Goal: Information Seeking & Learning: Learn about a topic

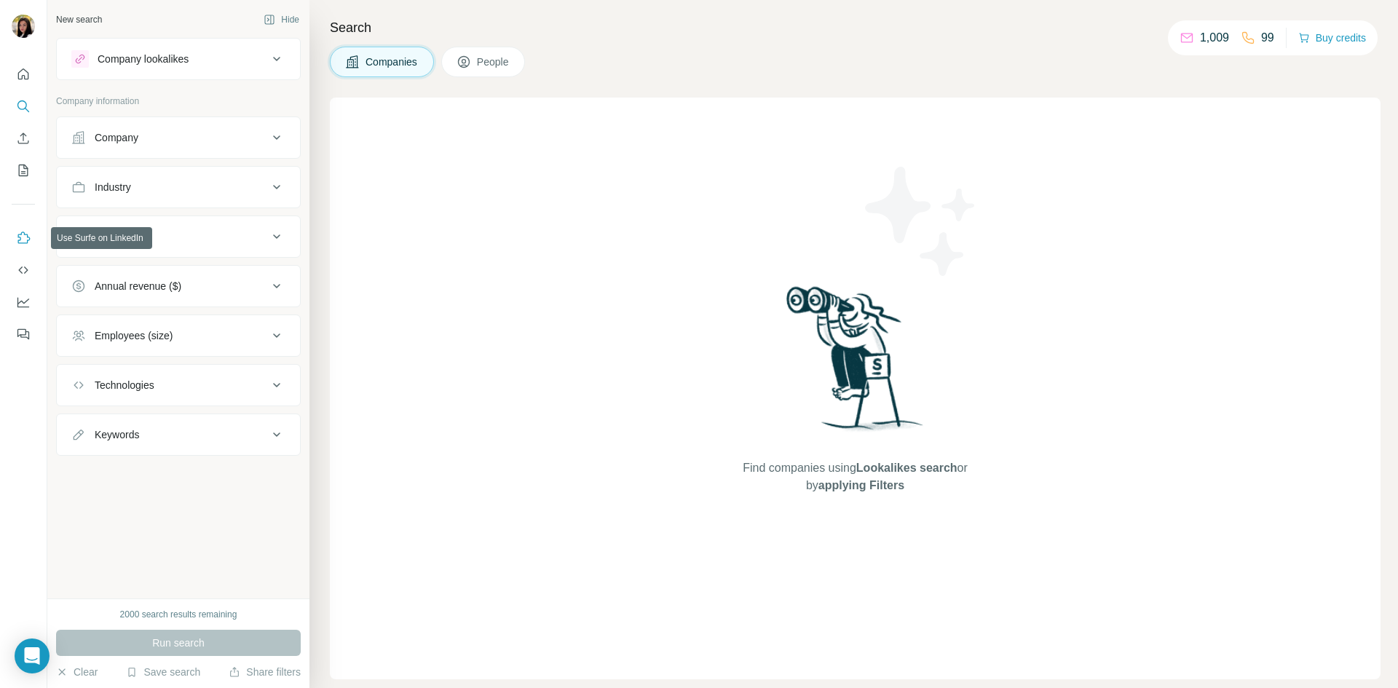
click at [23, 245] on icon "Use Surfe on LinkedIn" at bounding box center [23, 238] width 15 height 15
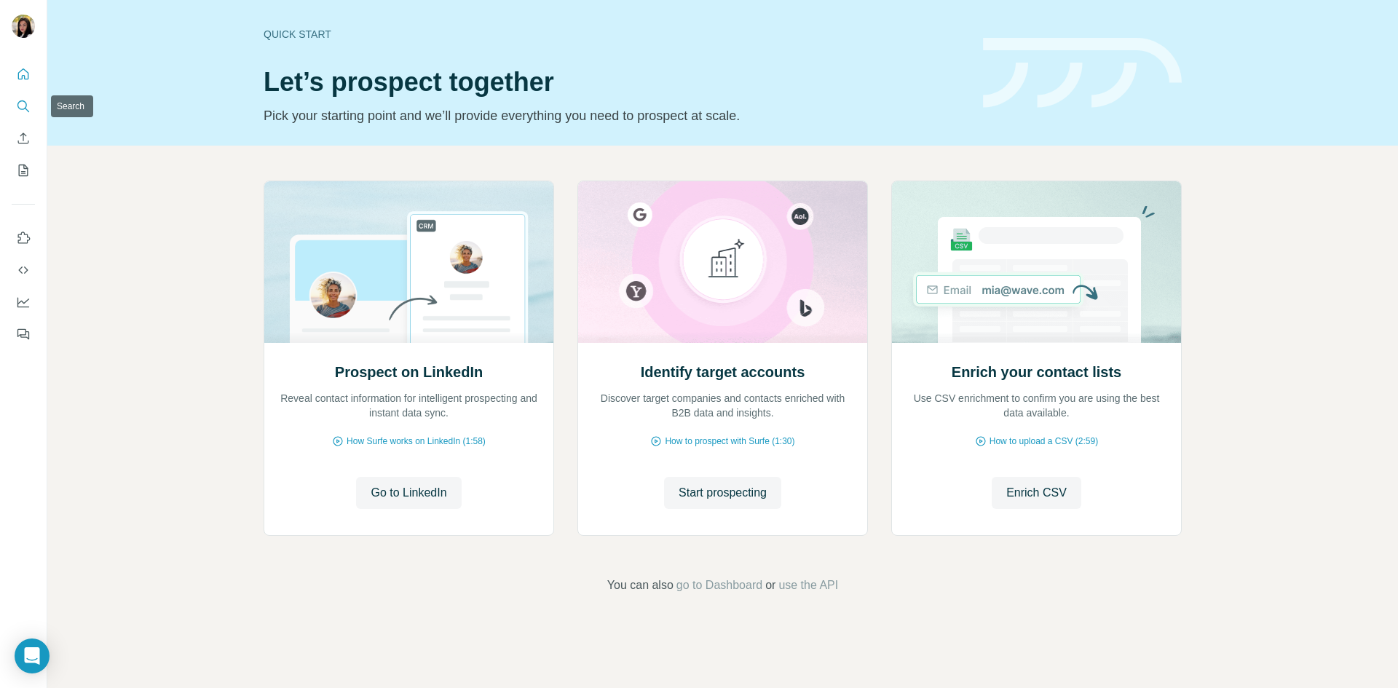
click at [23, 109] on icon "Search" at bounding box center [23, 106] width 15 height 15
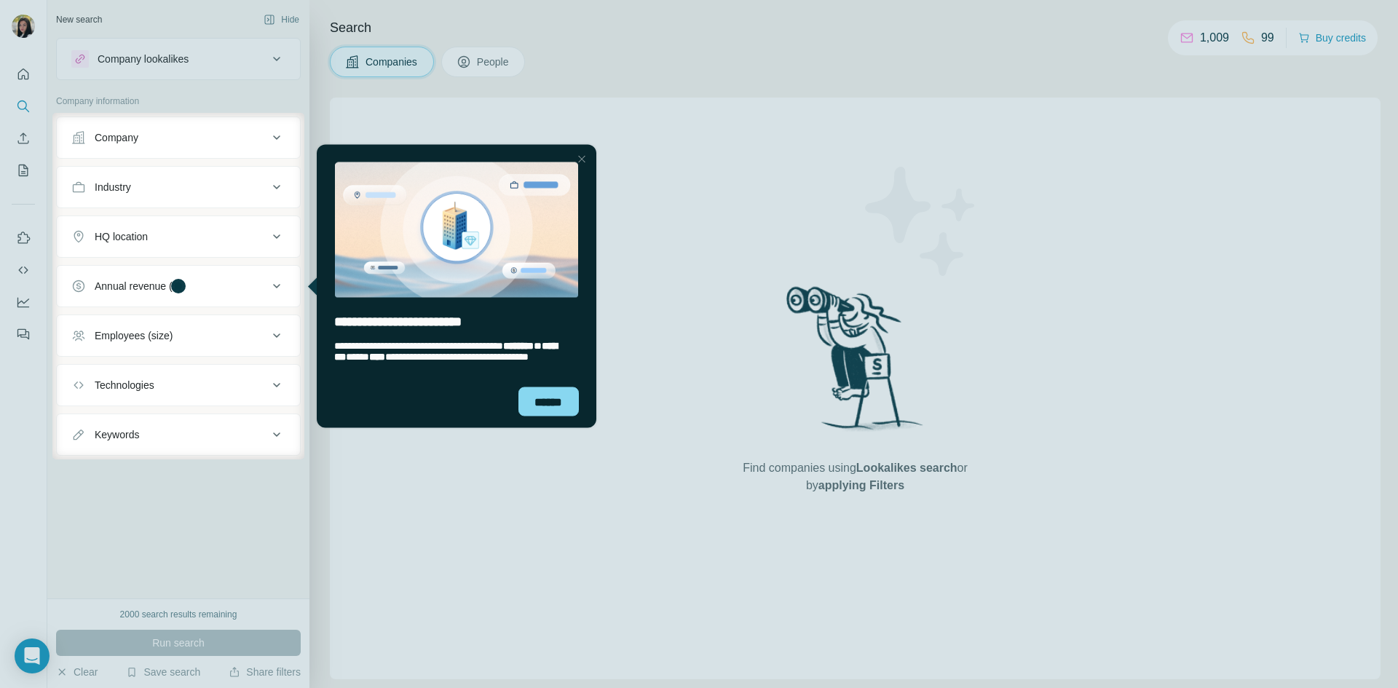
click at [597, 174] on html "**********" at bounding box center [451, 285] width 295 height 289
click at [586, 135] on div at bounding box center [851, 286] width 1094 height 347
click at [542, 409] on div "******" at bounding box center [549, 401] width 60 height 29
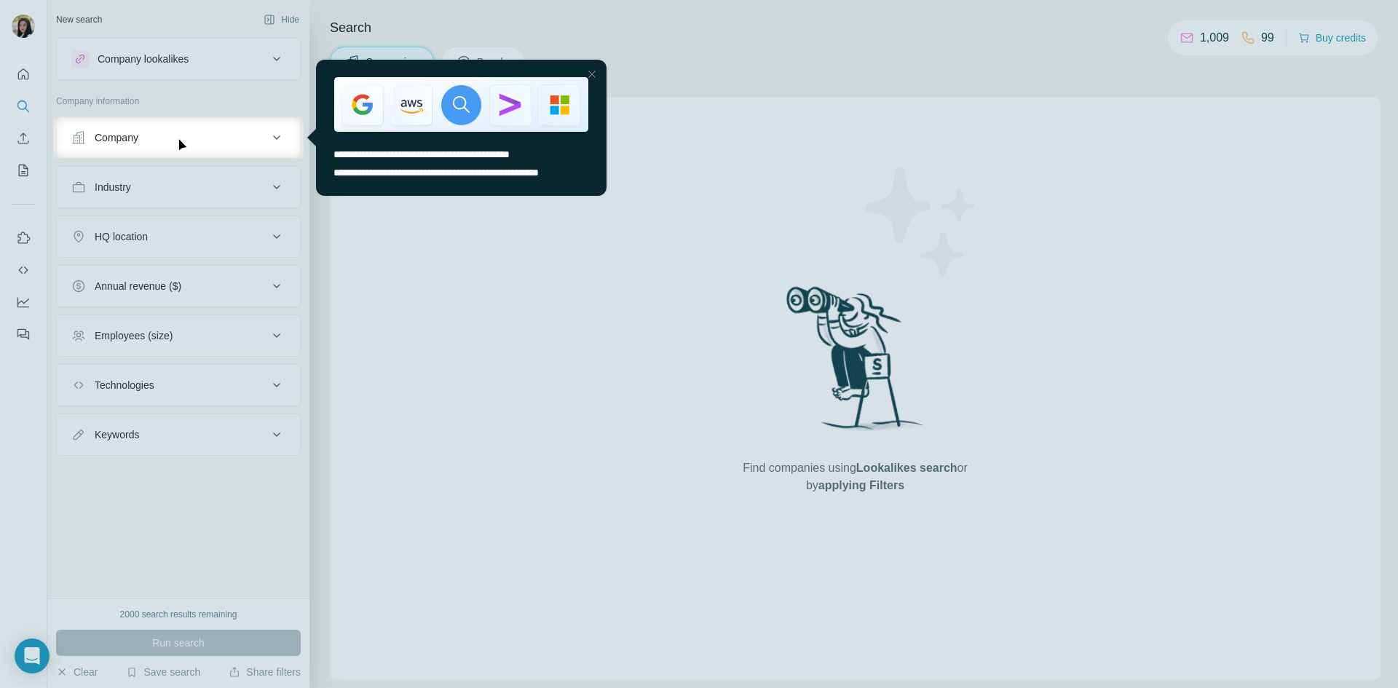
click at [599, 73] on div at bounding box center [591, 74] width 17 height 17
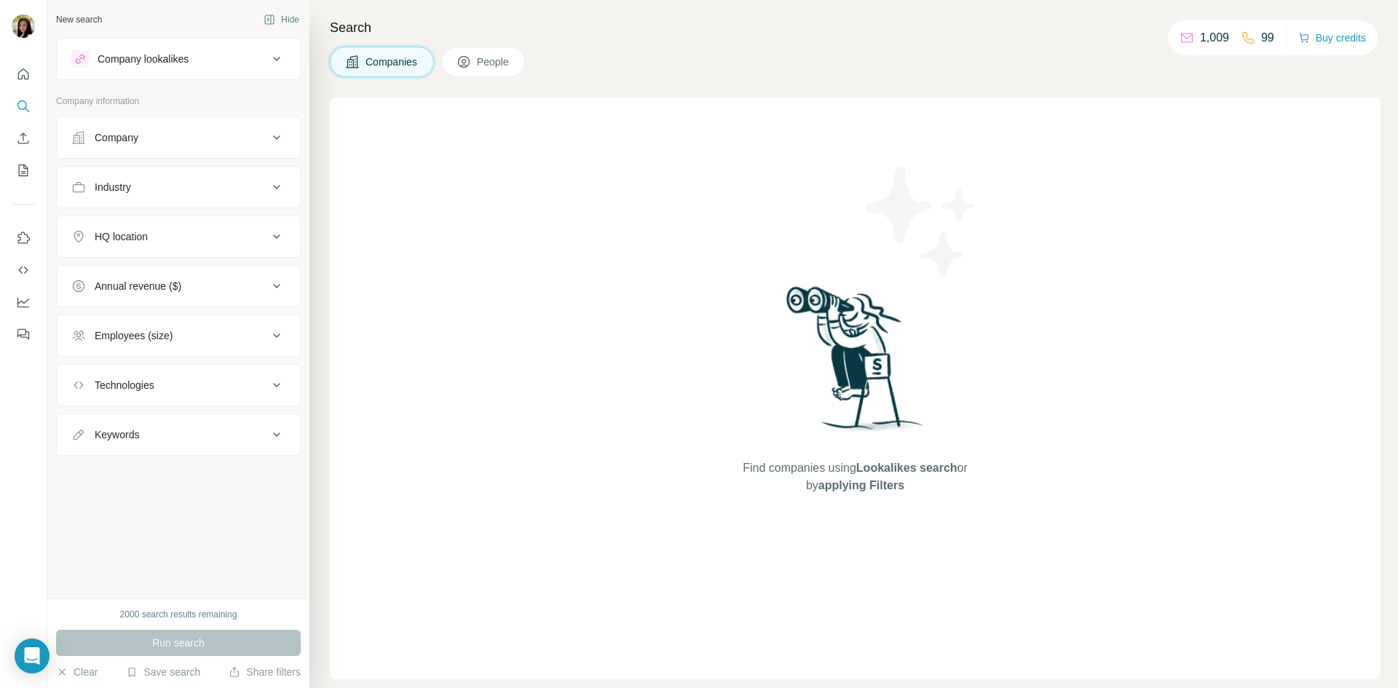
click at [258, 69] on button "Company lookalikes" at bounding box center [178, 59] width 243 height 35
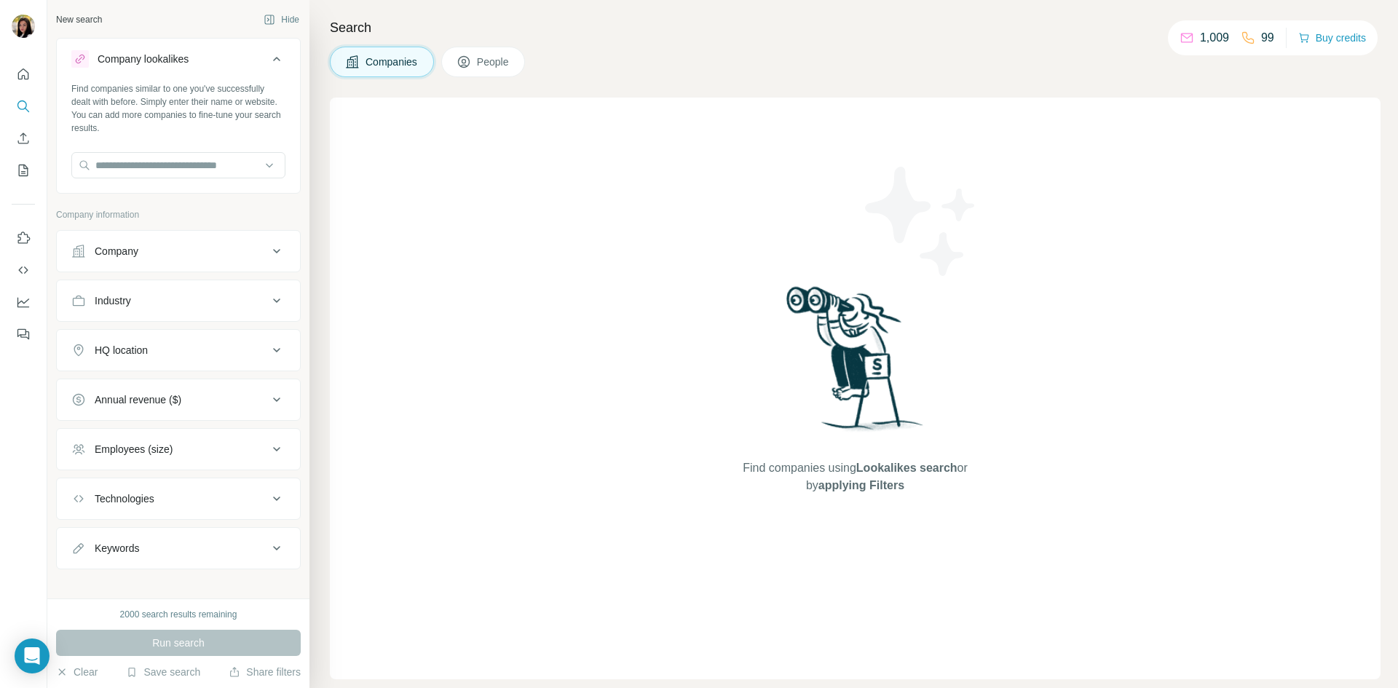
click at [258, 69] on button "Company lookalikes" at bounding box center [178, 62] width 243 height 41
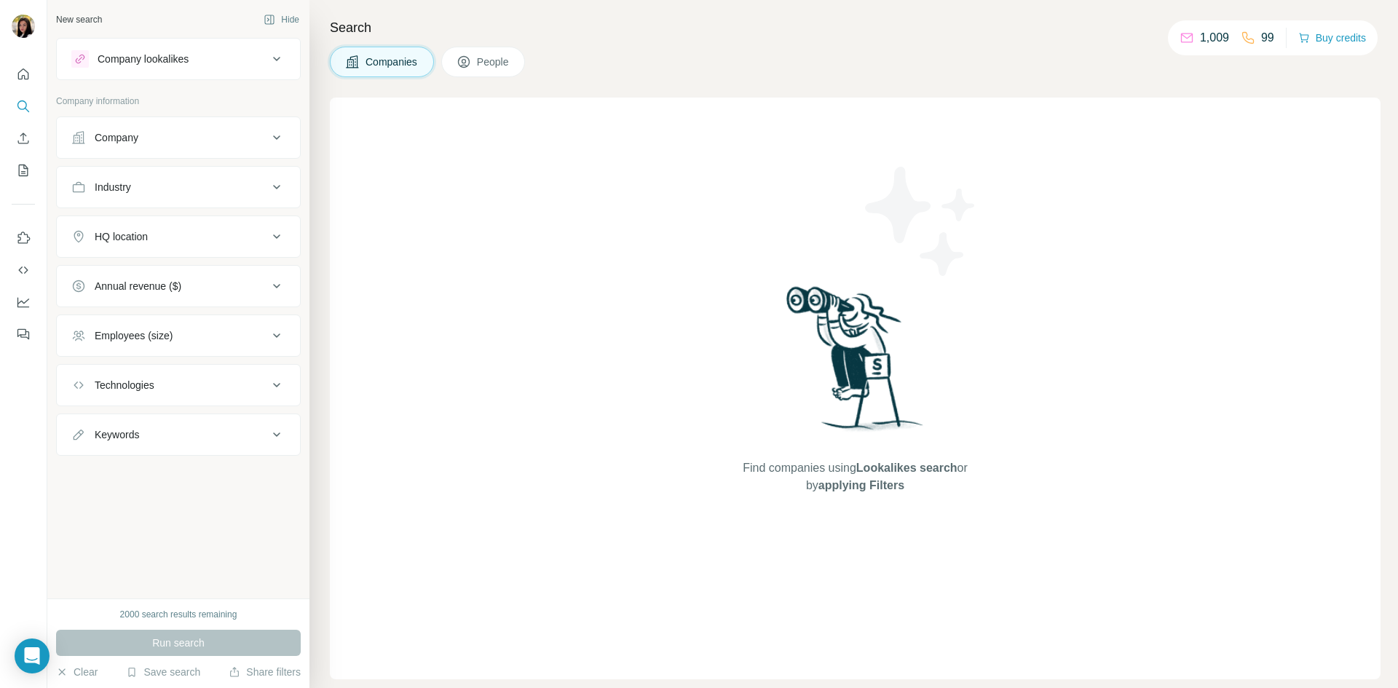
click at [248, 144] on div "Company" at bounding box center [169, 137] width 197 height 15
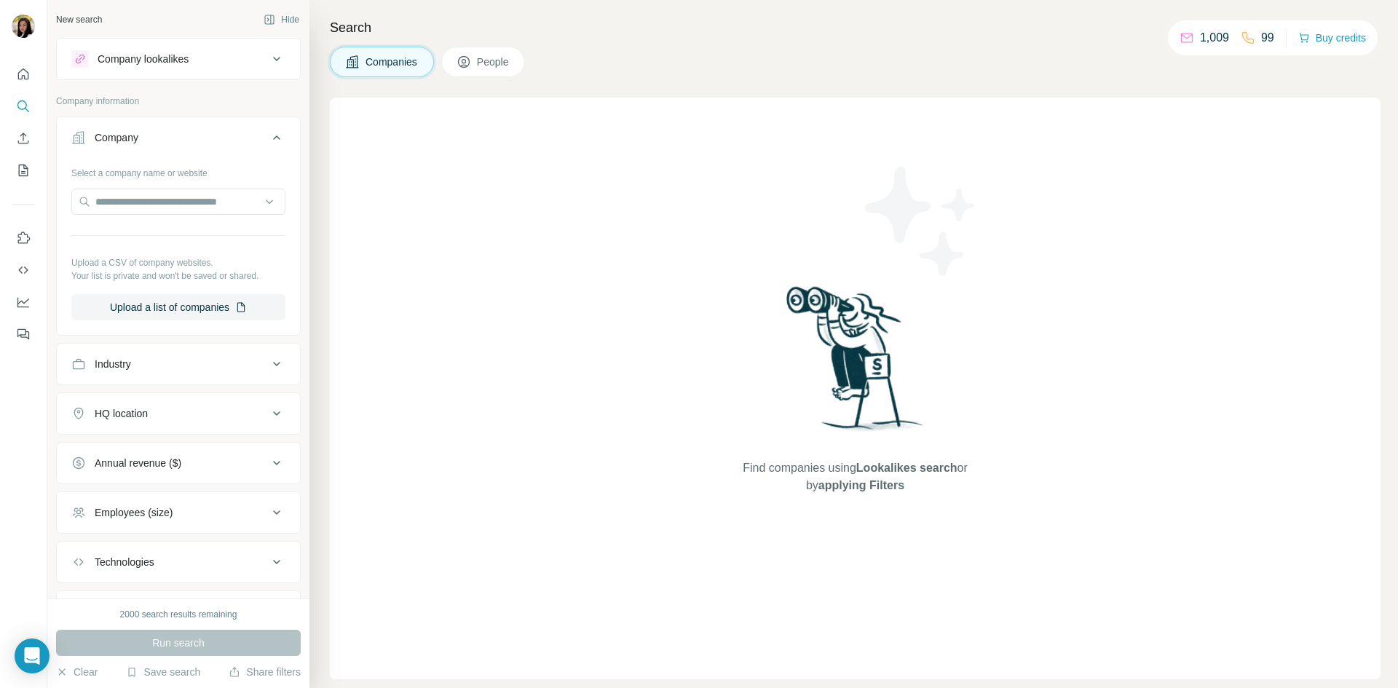
click at [248, 144] on div "Company" at bounding box center [169, 137] width 197 height 15
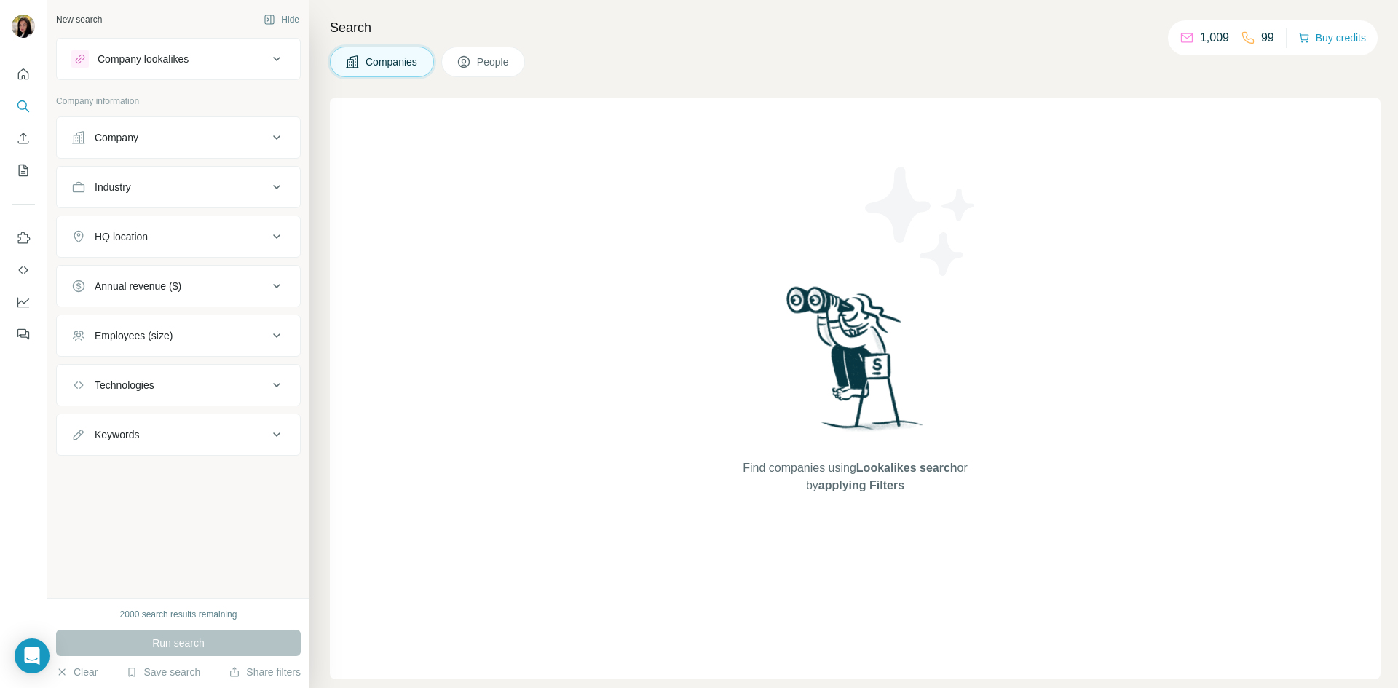
click at [255, 55] on div "Company lookalikes" at bounding box center [169, 58] width 197 height 17
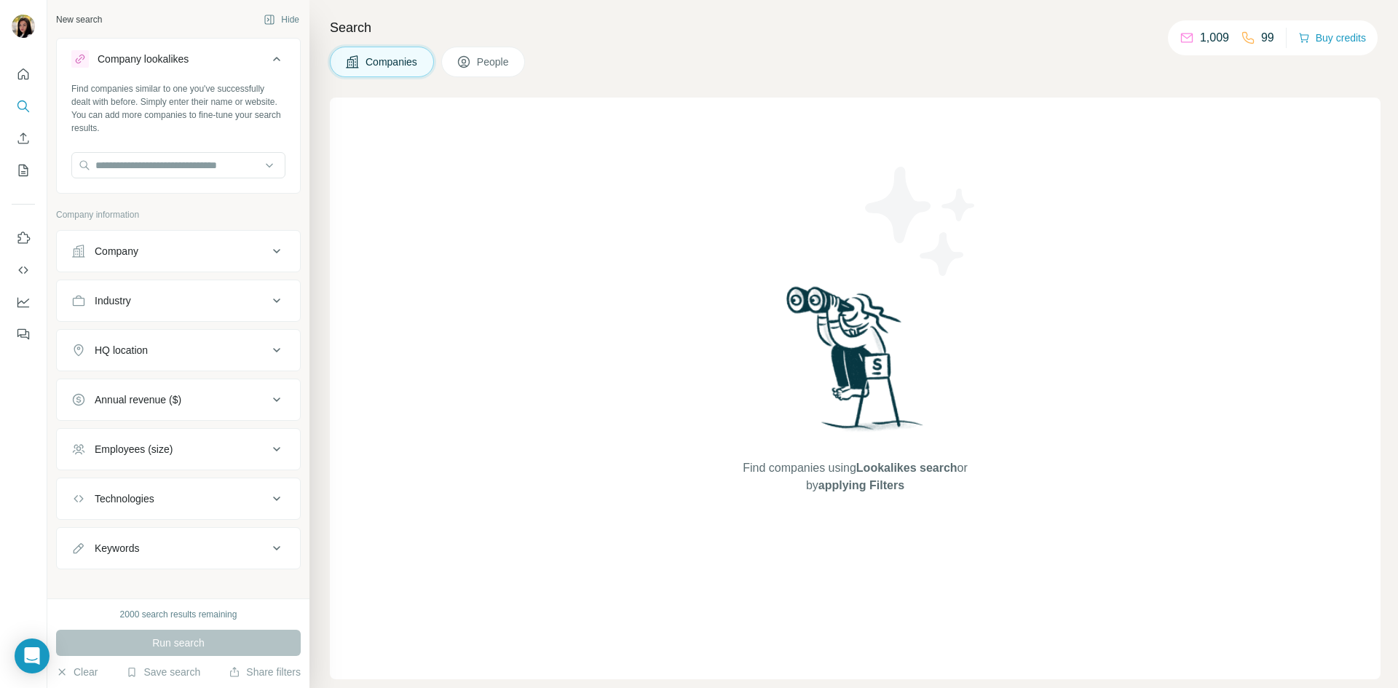
click at [279, 58] on button "Company lookalikes" at bounding box center [178, 62] width 243 height 41
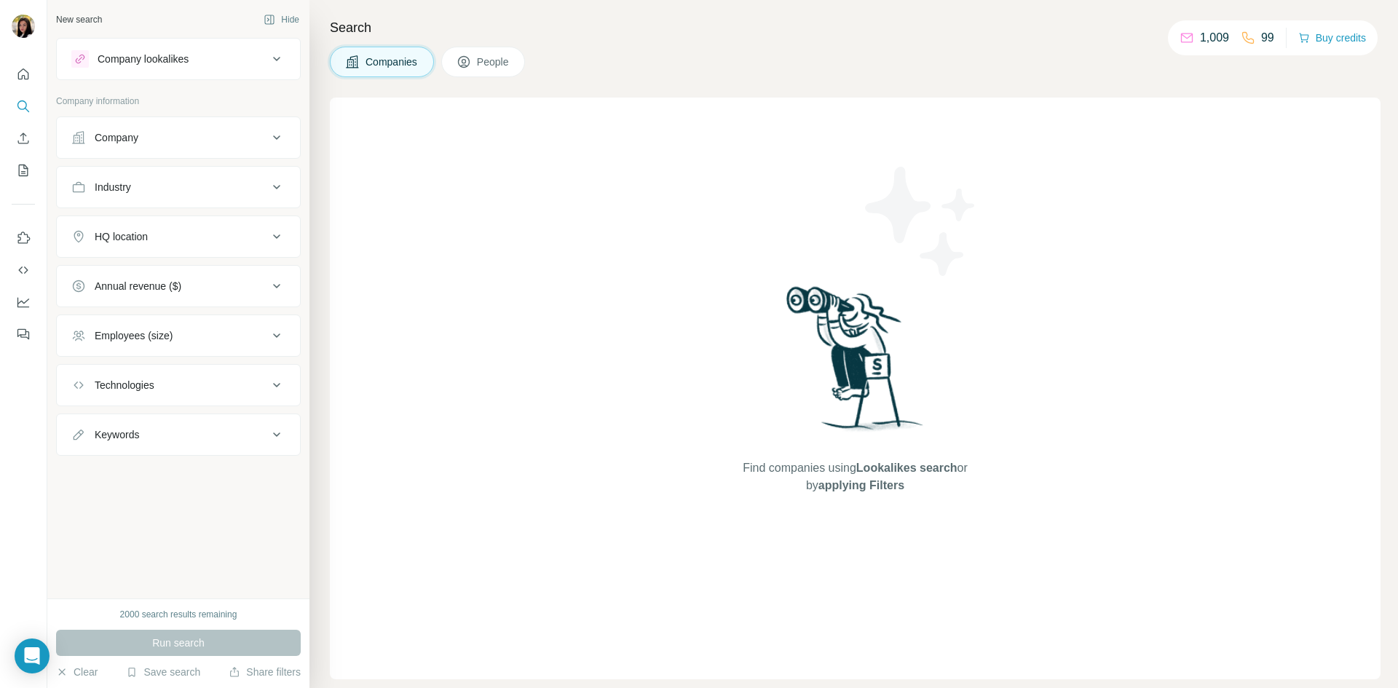
click at [269, 63] on icon at bounding box center [276, 58] width 17 height 17
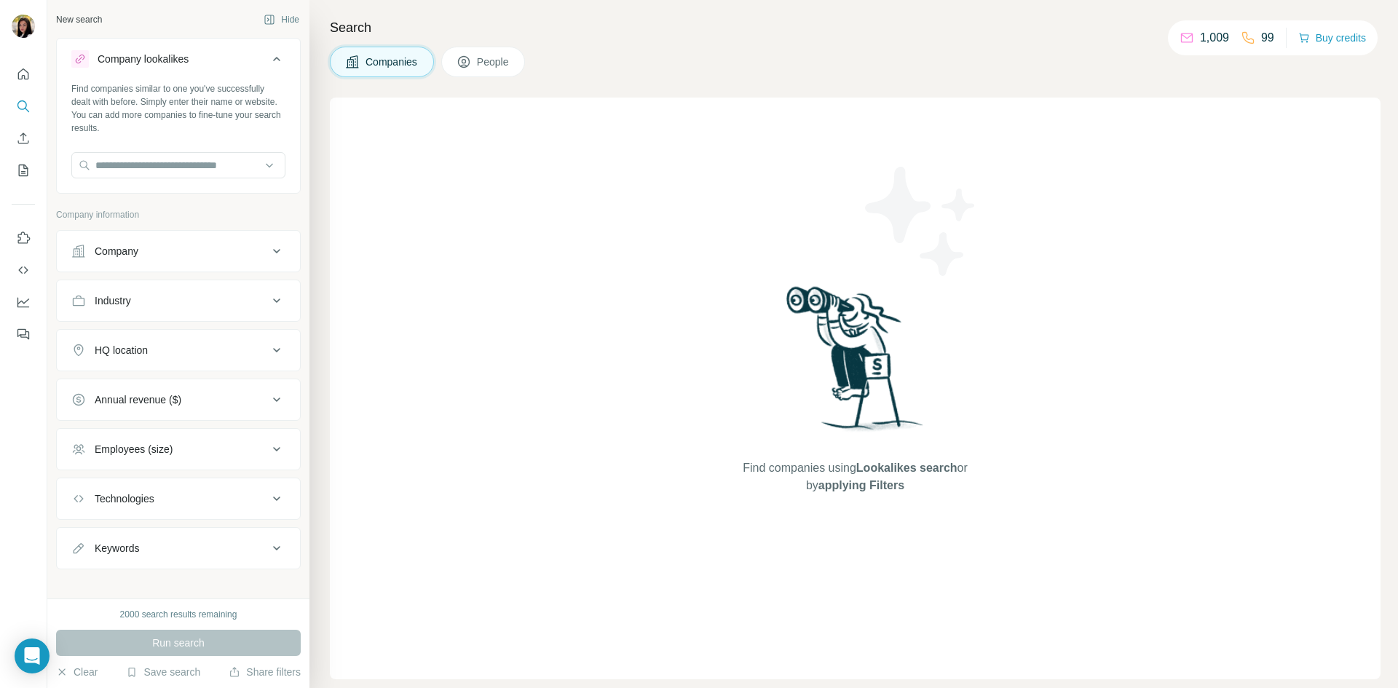
scroll to position [12, 0]
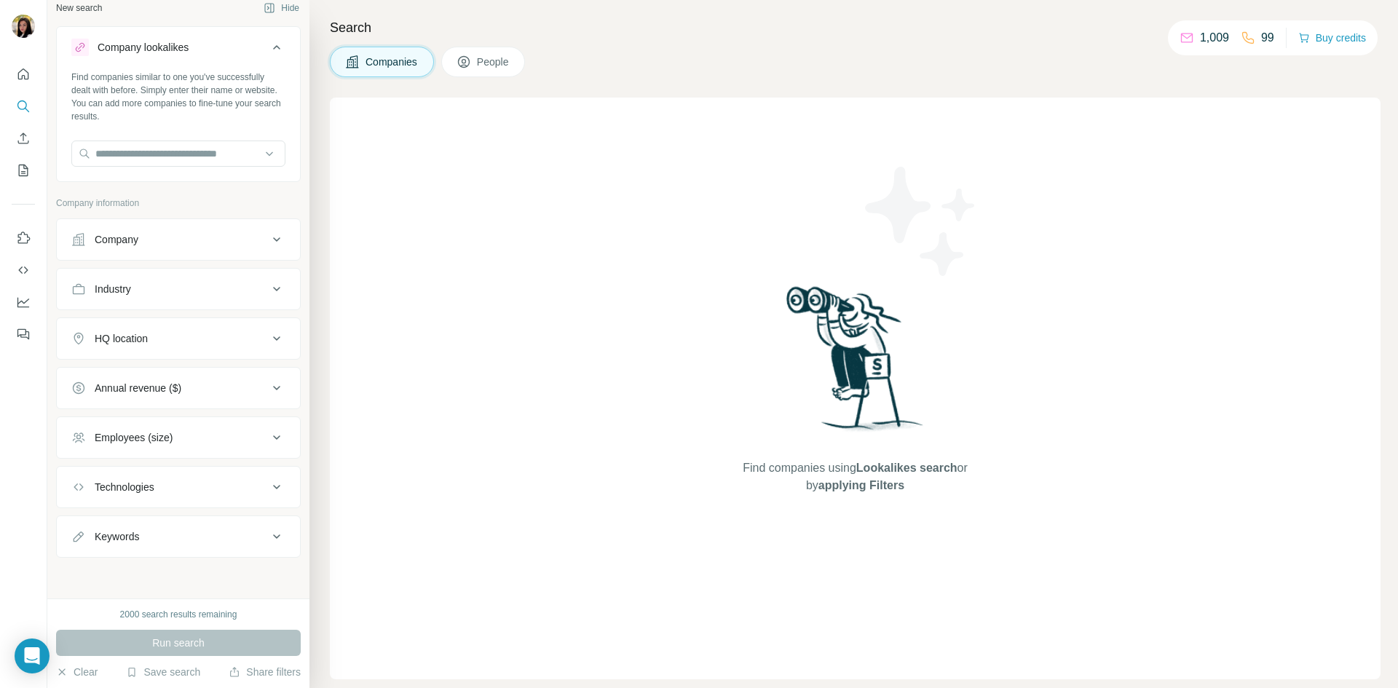
click at [493, 63] on span "People" at bounding box center [494, 62] width 34 height 15
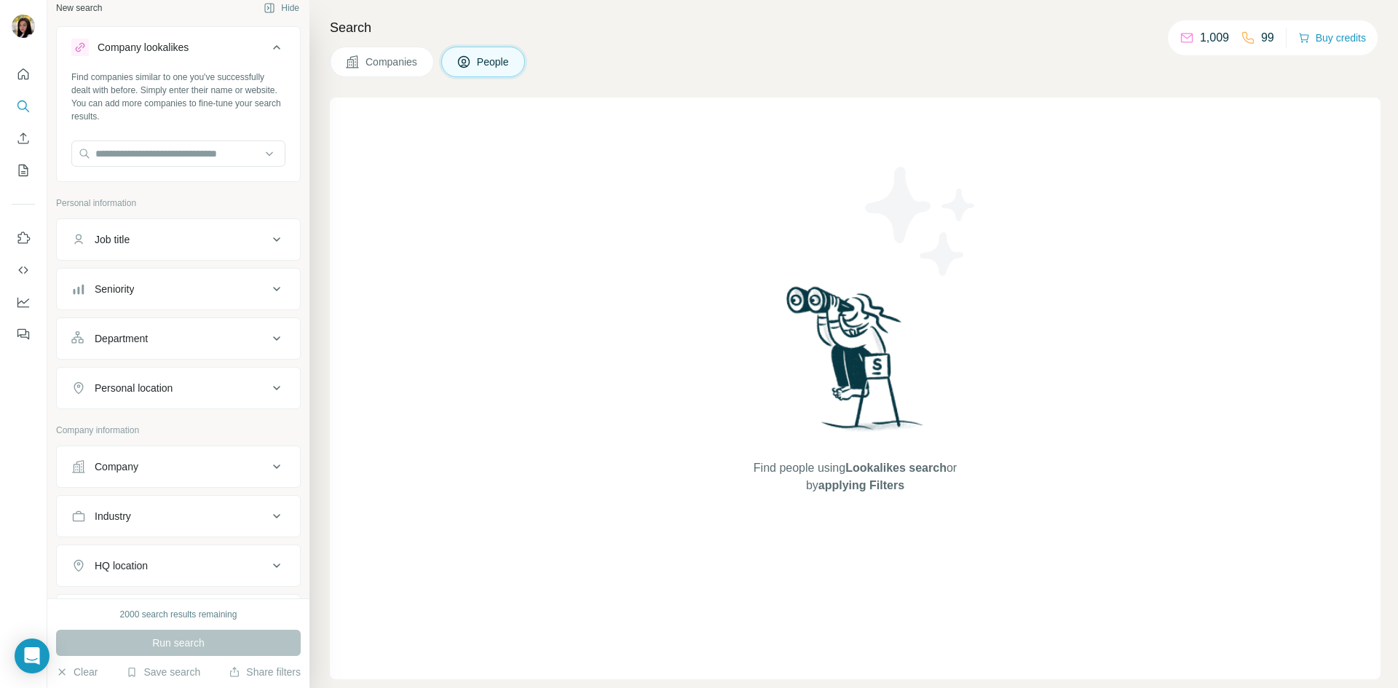
click at [393, 66] on span "Companies" at bounding box center [392, 62] width 53 height 15
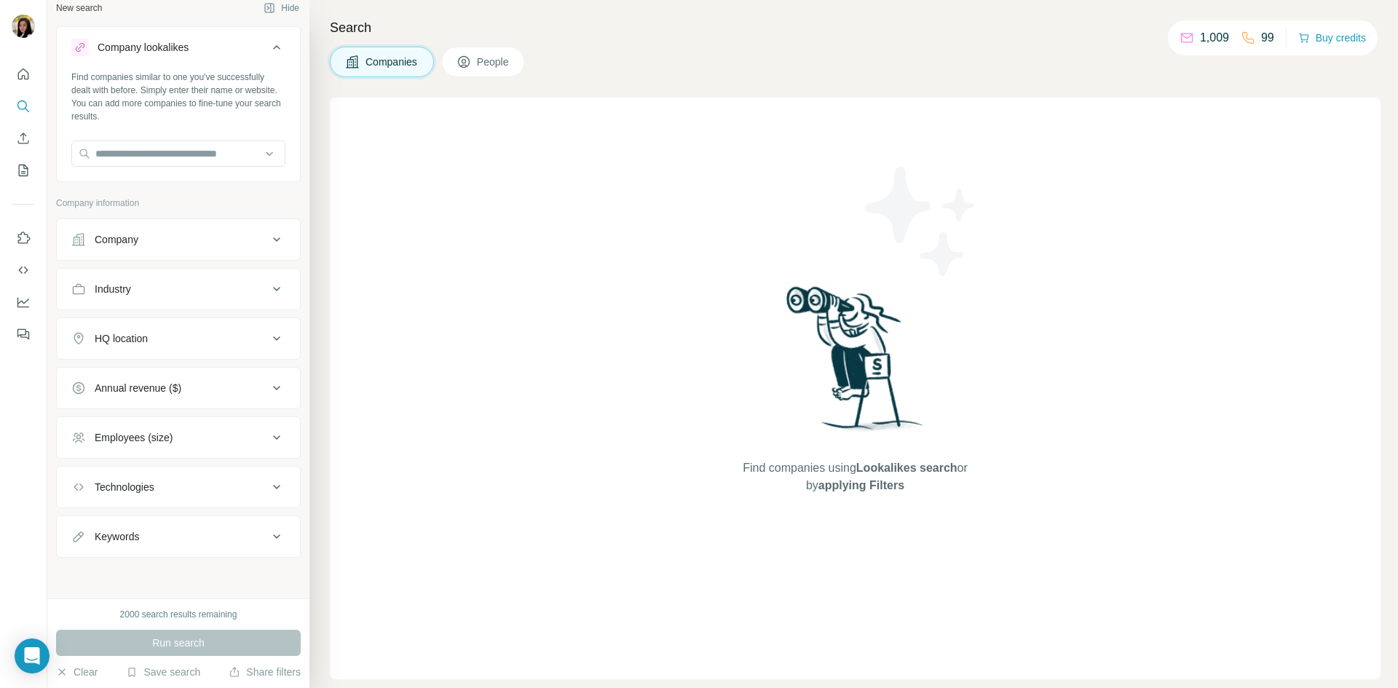
click at [1186, 39] on icon at bounding box center [1187, 38] width 15 height 15
click at [1209, 32] on p "1,009" at bounding box center [1214, 37] width 29 height 17
click at [503, 52] on button "People" at bounding box center [483, 62] width 84 height 31
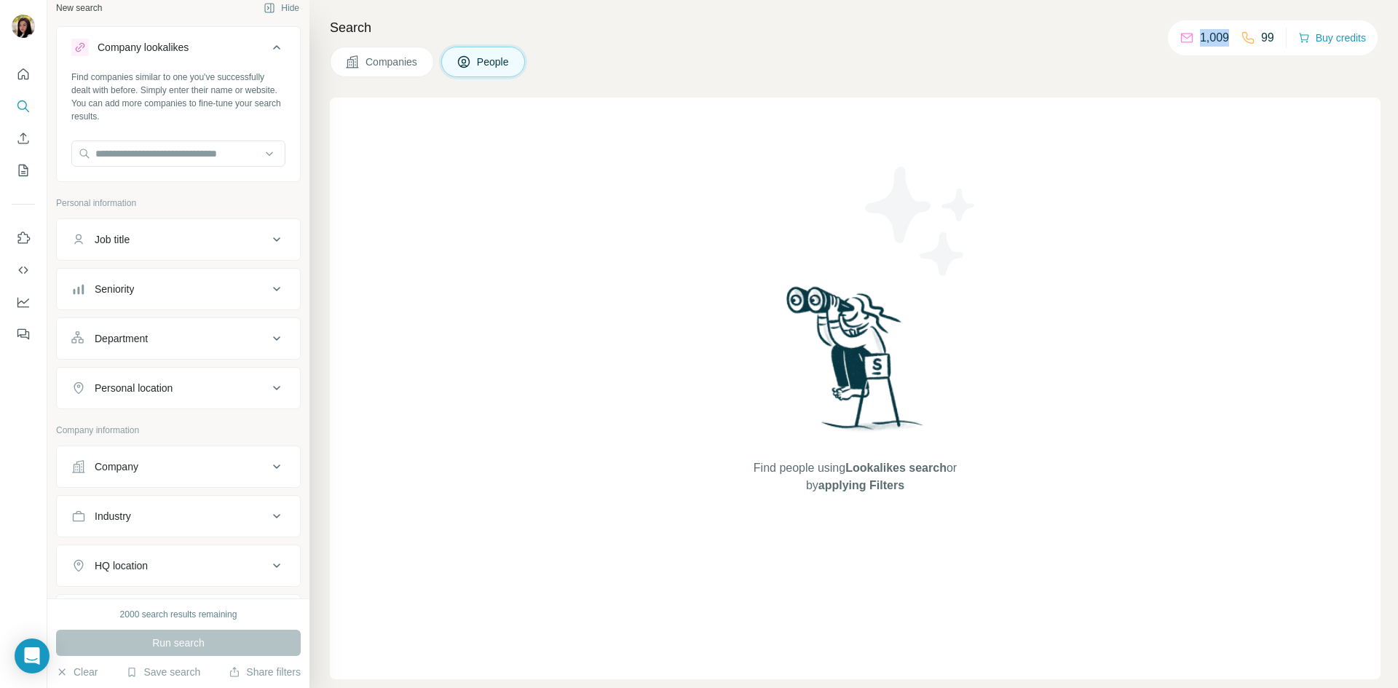
click at [377, 57] on span "Companies" at bounding box center [392, 62] width 53 height 15
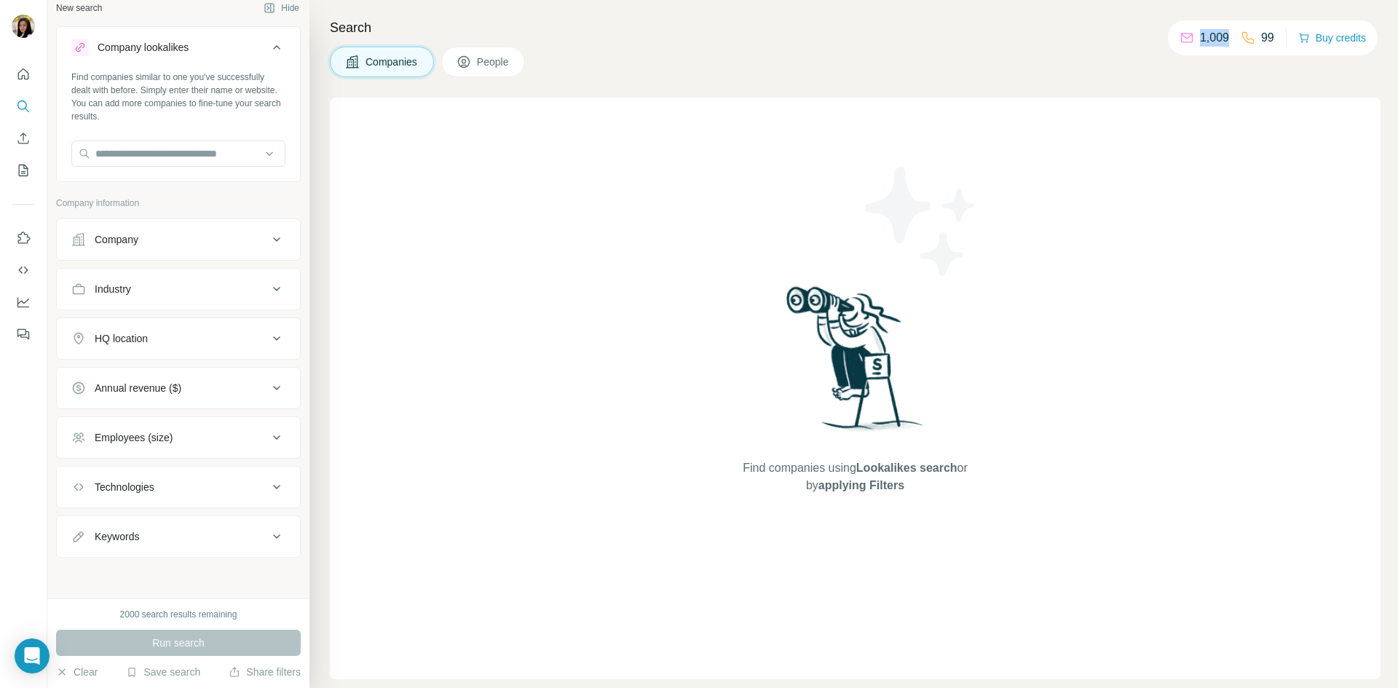
click at [97, 553] on button "Keywords" at bounding box center [178, 536] width 243 height 35
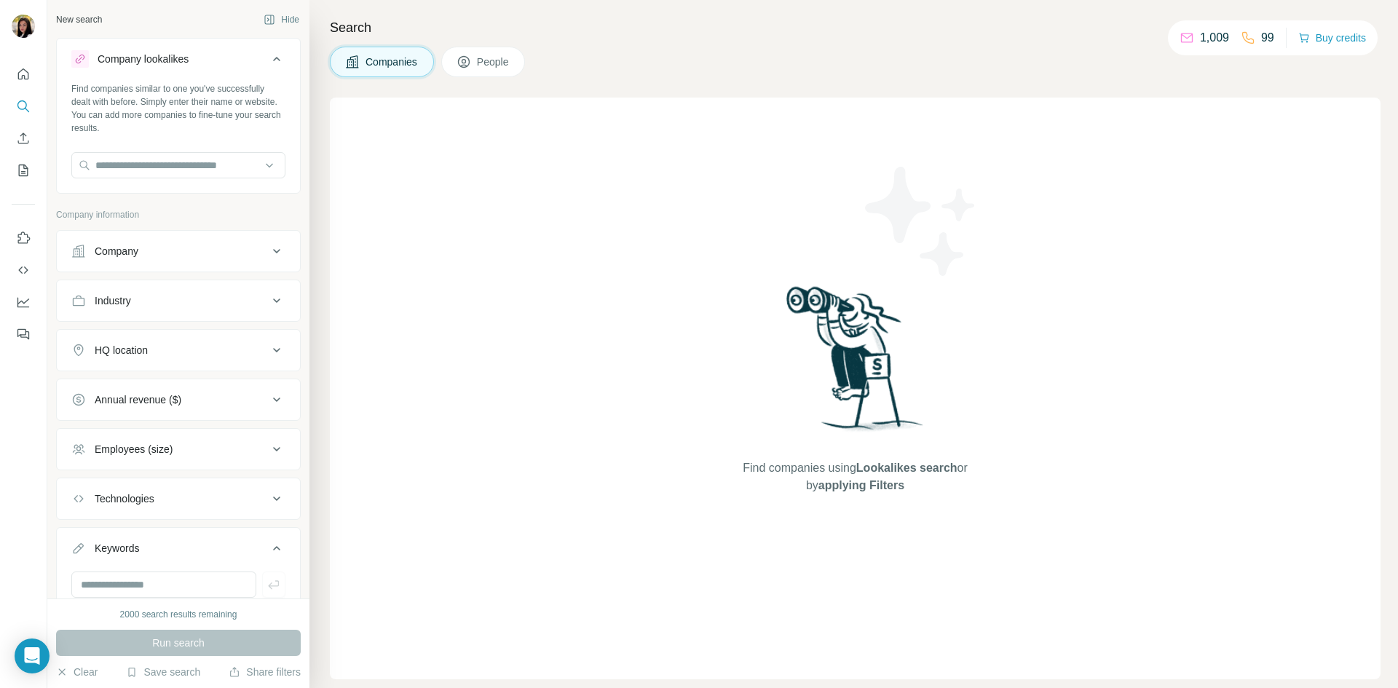
click at [817, 101] on div "Find companies using Lookalikes search or by applying Filters" at bounding box center [856, 389] width 262 height 582
drag, startPoint x: 1045, startPoint y: 58, endPoint x: 1173, endPoint y: 58, distance: 127.5
click at [1177, 60] on div "Companies People" at bounding box center [855, 62] width 1051 height 31
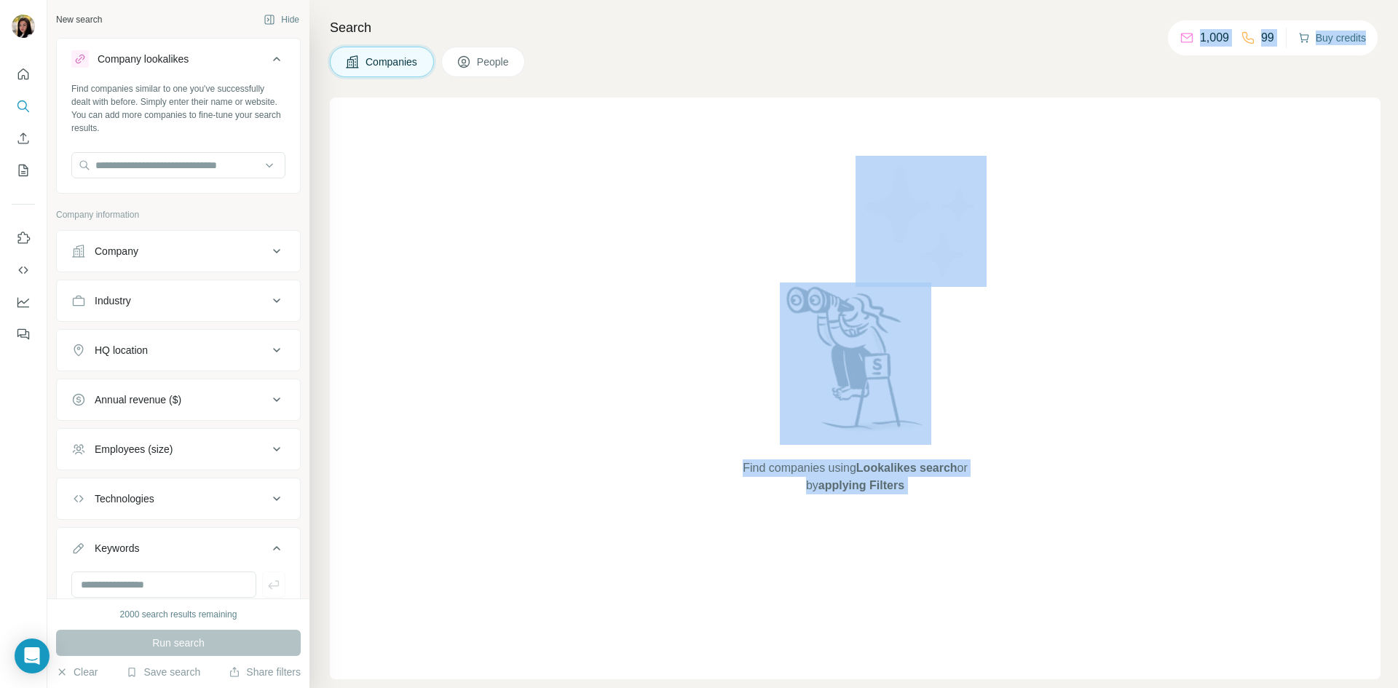
drag, startPoint x: 1157, startPoint y: 42, endPoint x: 1293, endPoint y: 31, distance: 136.6
click at [1293, 31] on div "New search Hide Company lookalikes Find companies similar to one you've success…" at bounding box center [722, 344] width 1351 height 688
click at [1263, 127] on div "Find companies using Lookalikes search or by applying Filters" at bounding box center [855, 389] width 1051 height 582
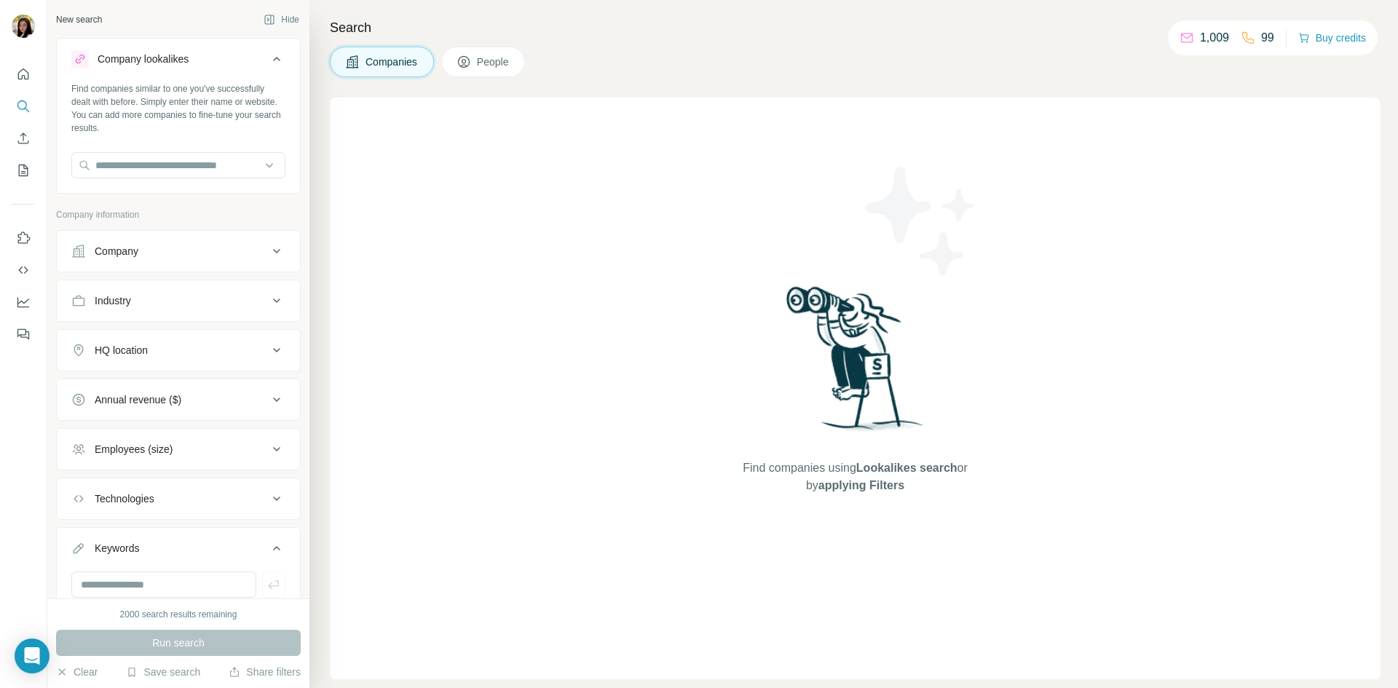
drag, startPoint x: 1193, startPoint y: 36, endPoint x: 1281, endPoint y: 36, distance: 88.1
click at [1281, 36] on div "1,009 99 Buy credits" at bounding box center [1273, 37] width 210 height 35
click at [1253, 94] on div "Search Companies People Find companies using Lookalikes search or by applying F…" at bounding box center [854, 344] width 1089 height 688
drag, startPoint x: 1193, startPoint y: 36, endPoint x: 1287, endPoint y: 36, distance: 94.0
click at [1287, 36] on div "1,009 99 Buy credits" at bounding box center [1273, 37] width 210 height 35
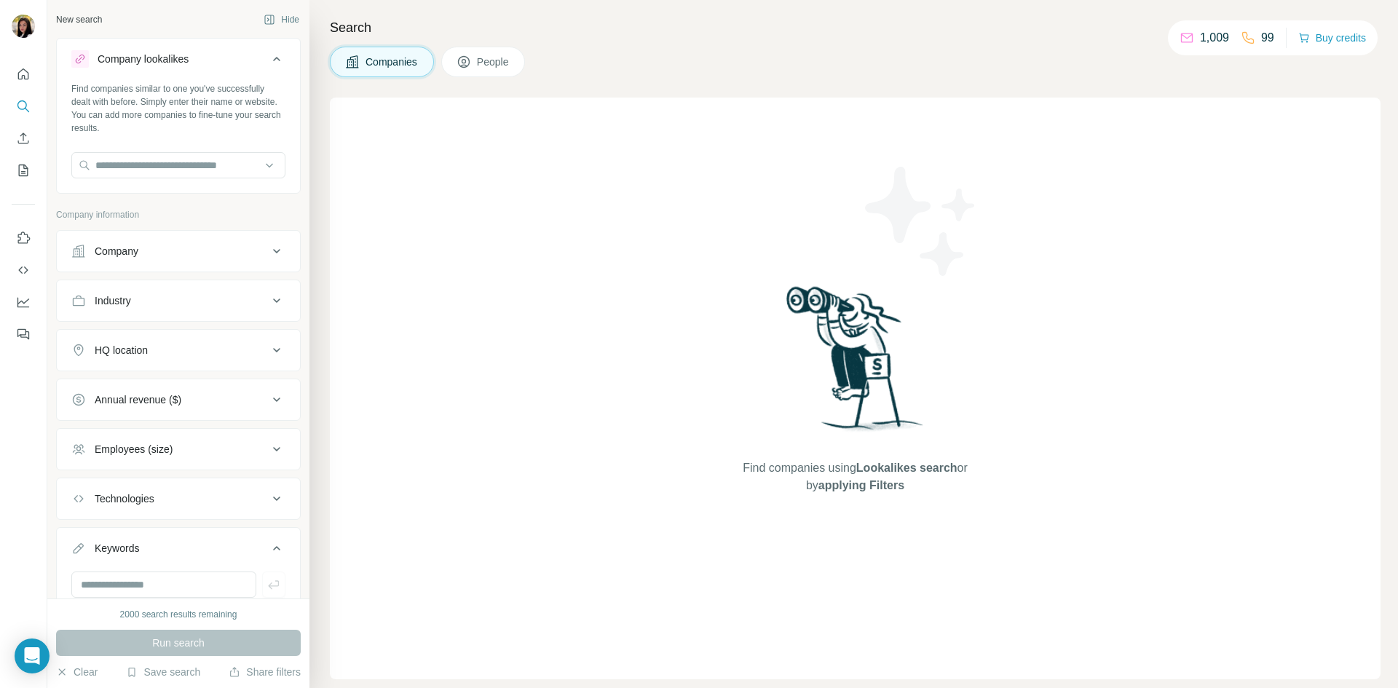
click at [1285, 87] on div "Search Companies People Find companies using Lookalikes search or by applying F…" at bounding box center [854, 344] width 1089 height 688
drag, startPoint x: 1192, startPoint y: 34, endPoint x: 1288, endPoint y: 31, distance: 95.5
click at [1288, 31] on div "1,009 99 Buy credits" at bounding box center [1273, 37] width 210 height 35
click at [1277, 86] on div "Search Companies People Find companies using Lookalikes search or by applying F…" at bounding box center [854, 344] width 1089 height 688
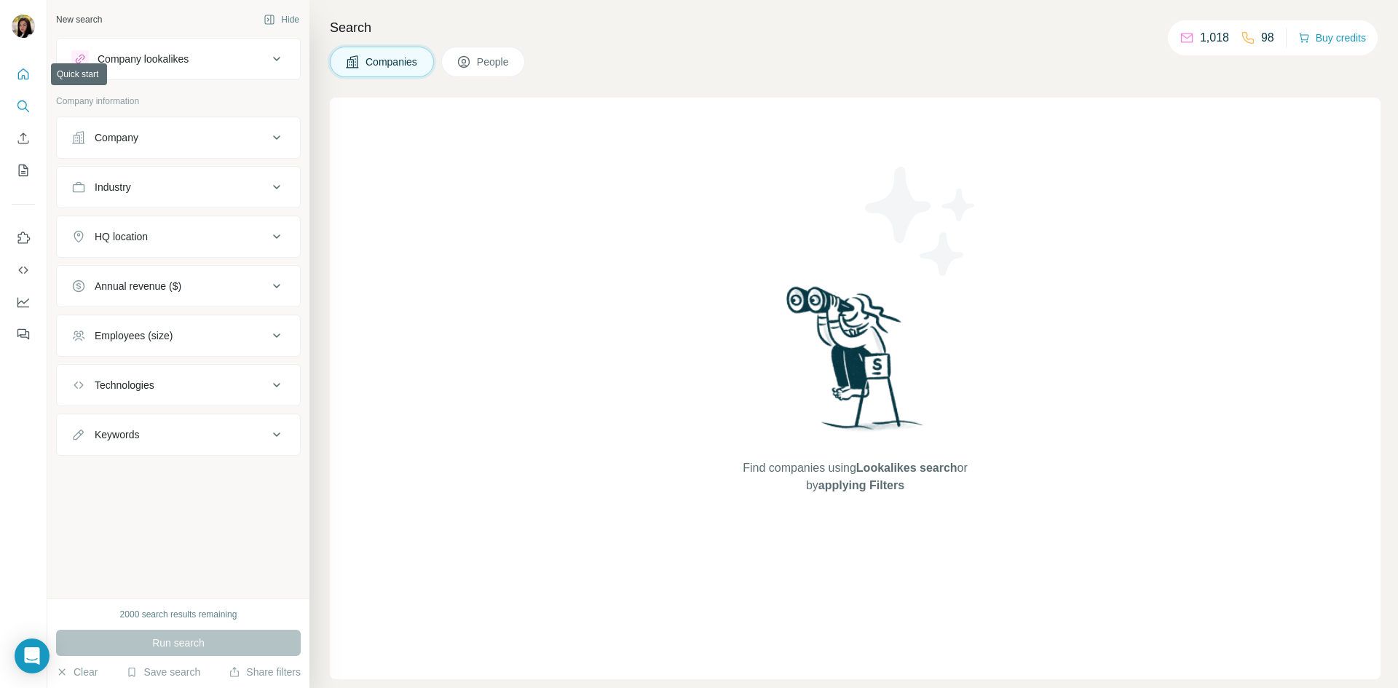
click at [17, 77] on icon "Quick start" at bounding box center [23, 74] width 15 height 15
click at [29, 176] on icon "My lists" at bounding box center [23, 170] width 15 height 15
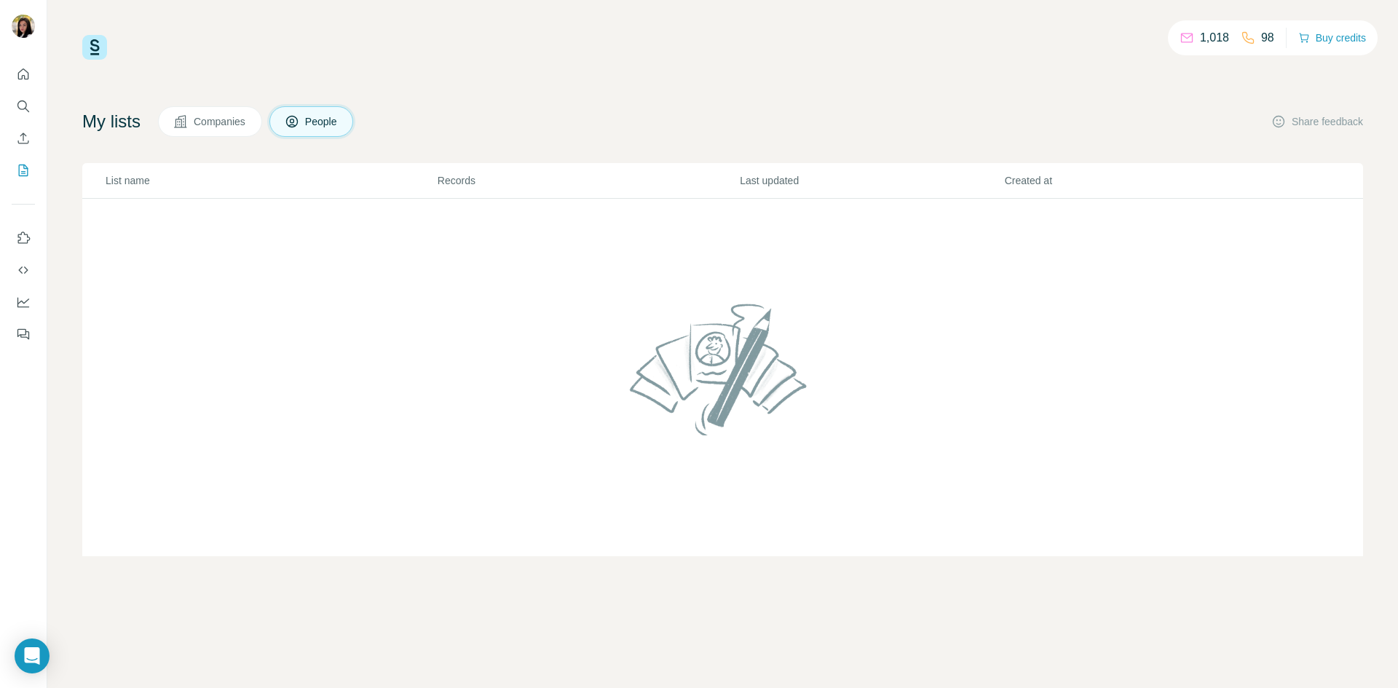
click at [247, 122] on span "Companies" at bounding box center [220, 121] width 53 height 15
click at [299, 124] on icon at bounding box center [292, 121] width 15 height 15
click at [235, 125] on span "Companies" at bounding box center [220, 121] width 53 height 15
click at [291, 118] on button "People" at bounding box center [311, 121] width 84 height 31
